Goal: Transaction & Acquisition: Purchase product/service

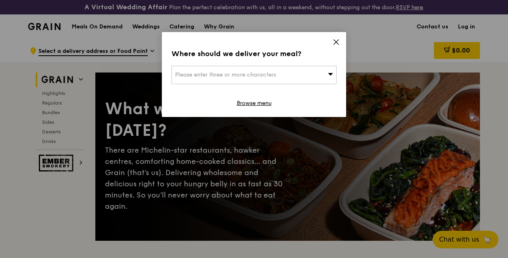
click at [336, 40] on icon at bounding box center [335, 41] width 7 height 7
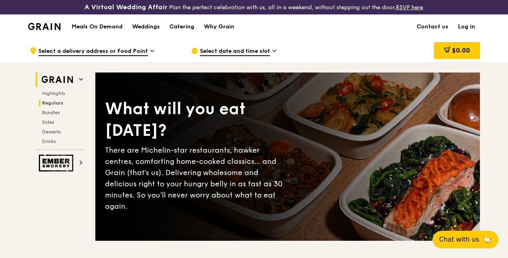
click at [51, 106] on span "Regulars" at bounding box center [52, 103] width 21 height 6
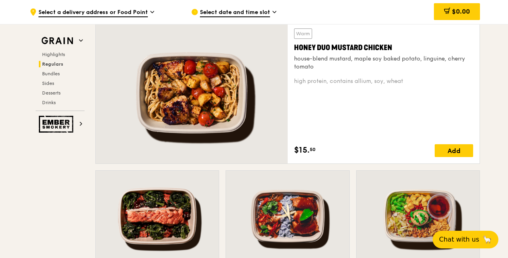
scroll to position [555, 0]
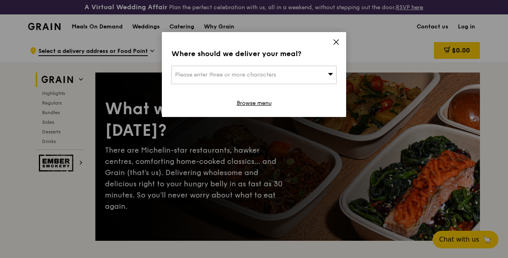
drag, startPoint x: 334, startPoint y: 43, endPoint x: 320, endPoint y: 25, distance: 22.8
click at [334, 43] on icon at bounding box center [335, 41] width 7 height 7
